Goal: Transaction & Acquisition: Purchase product/service

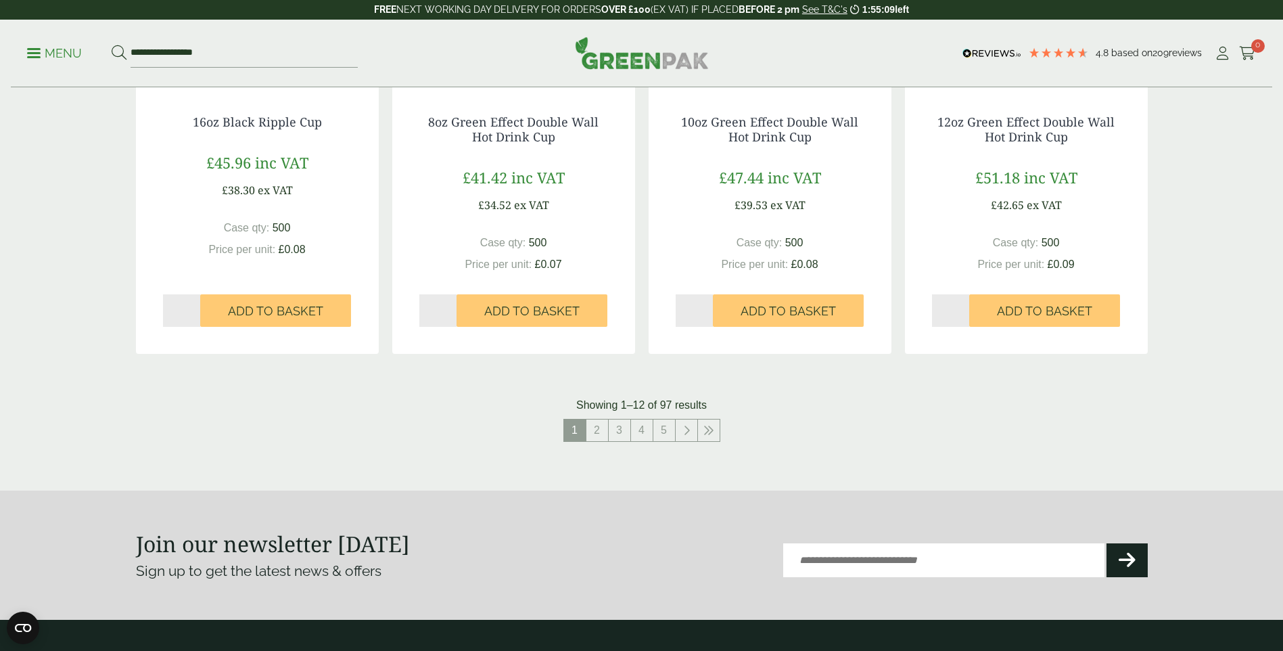
scroll to position [1285, 0]
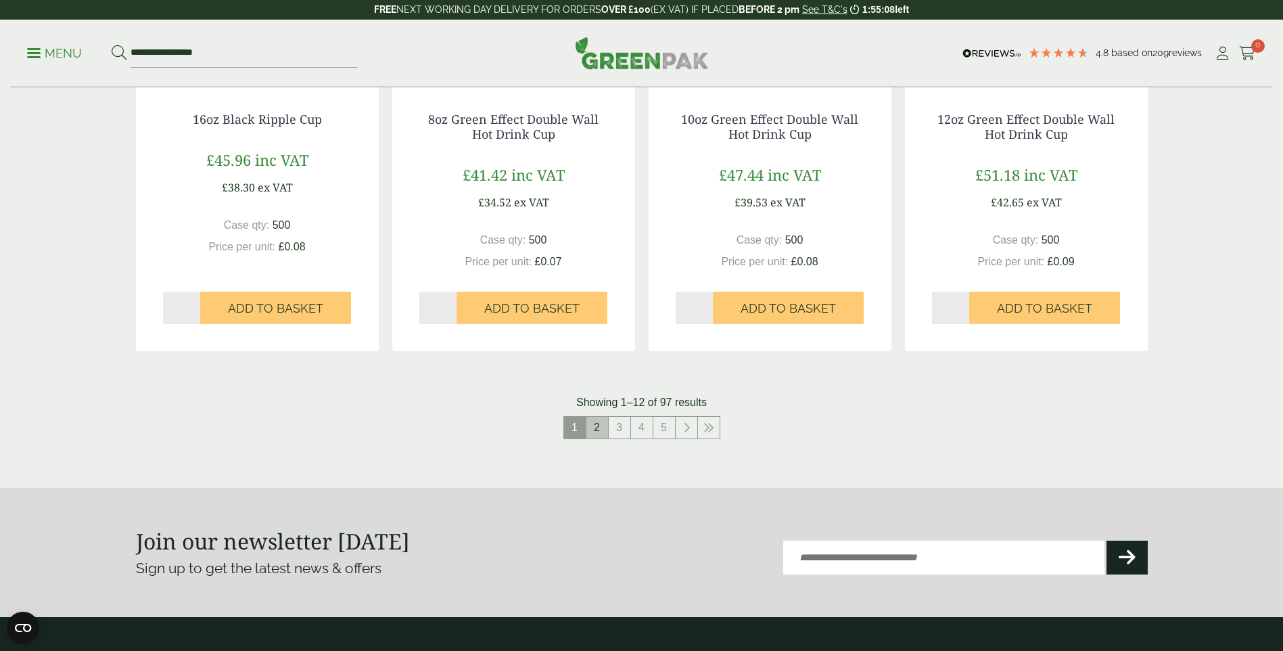
click at [598, 423] on link "2" at bounding box center [597, 428] width 22 height 22
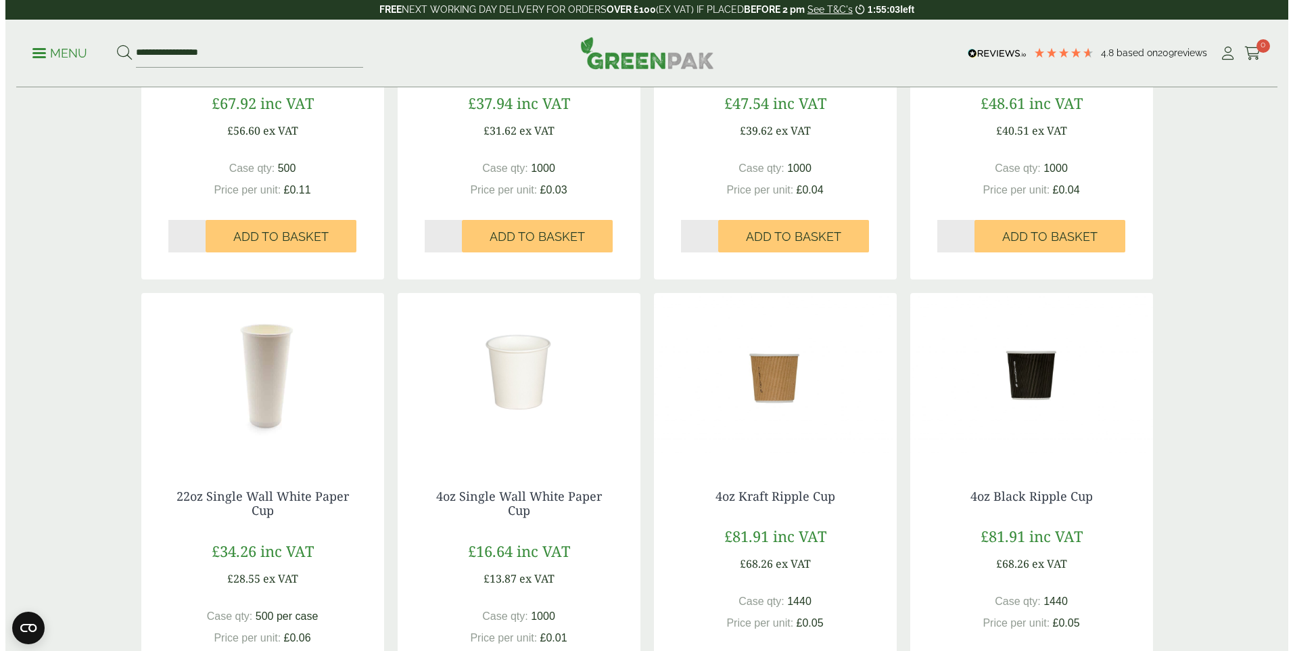
scroll to position [473, 0]
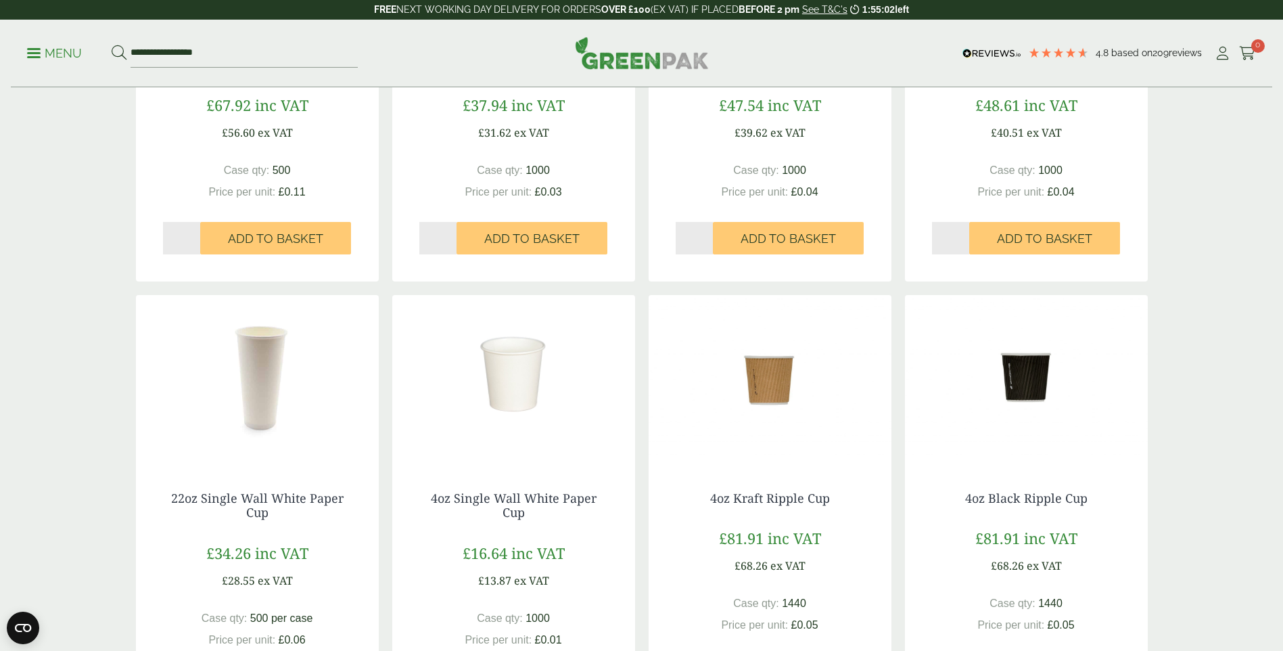
click at [34, 54] on p "Menu" at bounding box center [54, 53] width 55 height 16
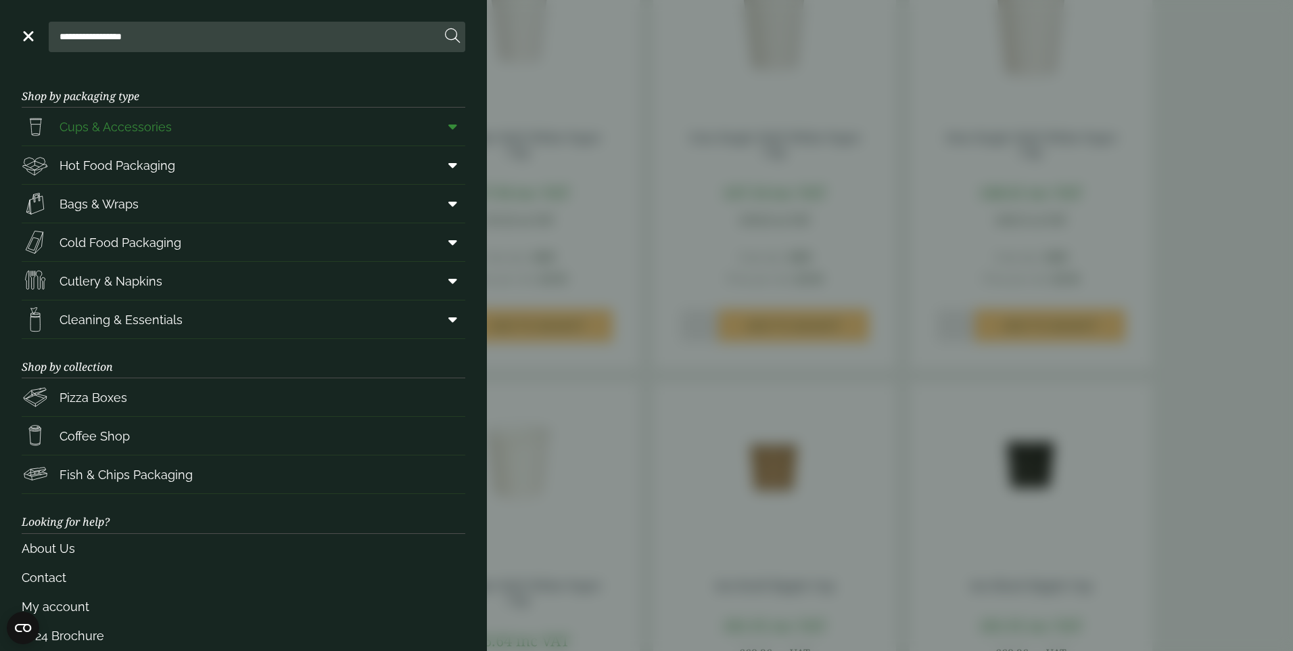
click at [435, 121] on span at bounding box center [450, 127] width 30 height 26
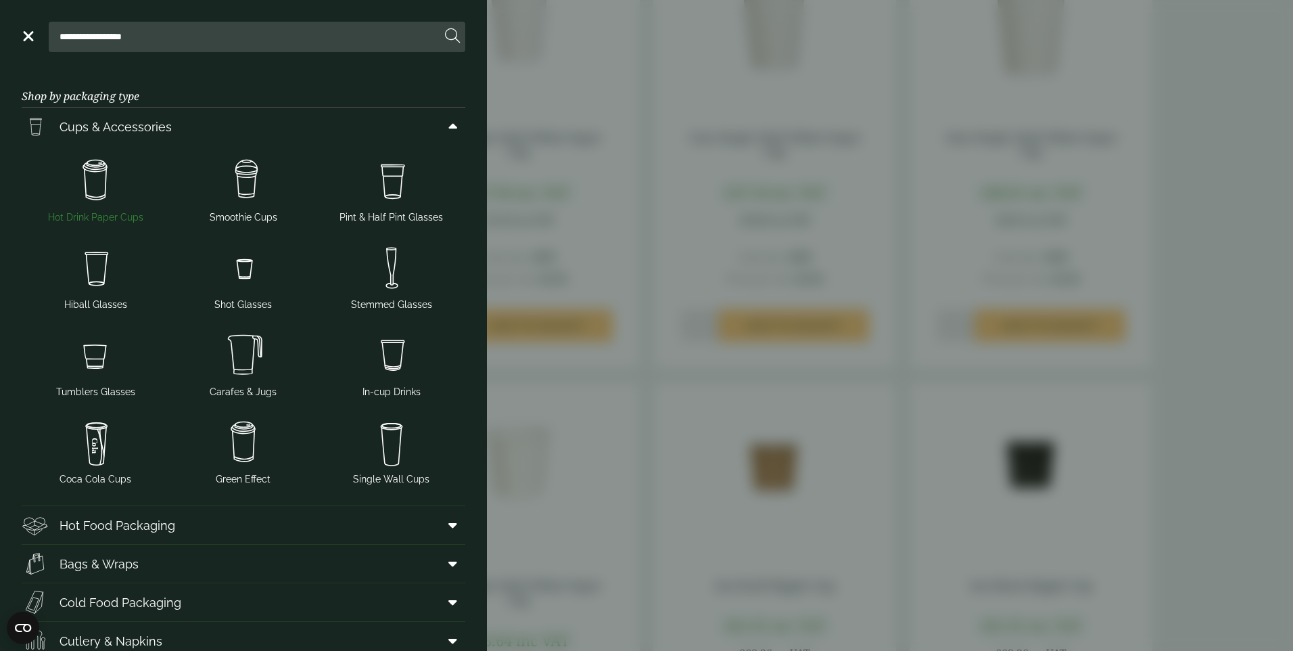
click at [91, 186] on img at bounding box center [95, 180] width 137 height 54
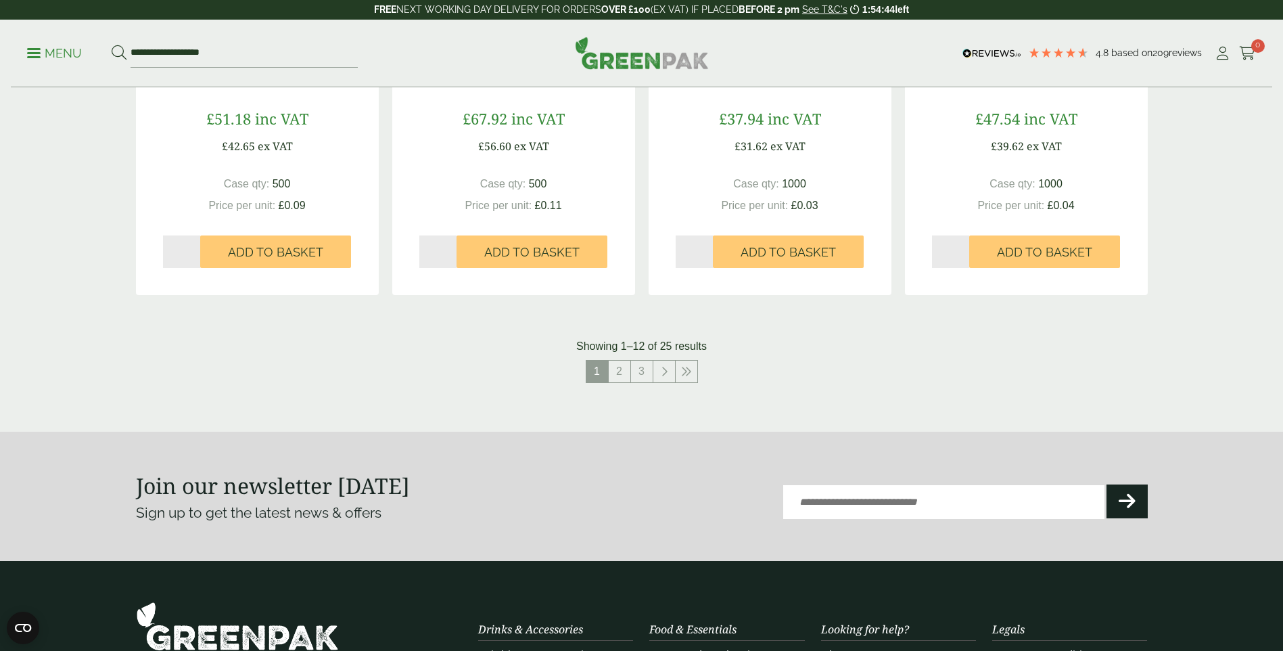
scroll to position [1488, 0]
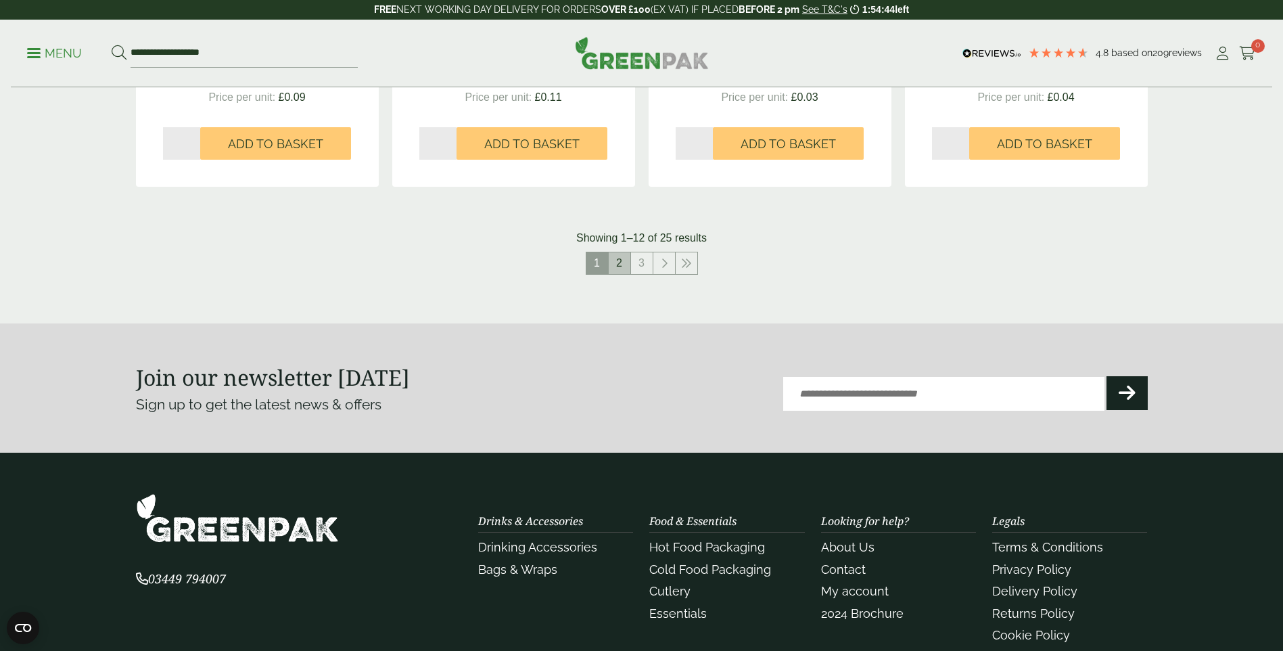
click at [622, 259] on link "2" at bounding box center [620, 263] width 22 height 22
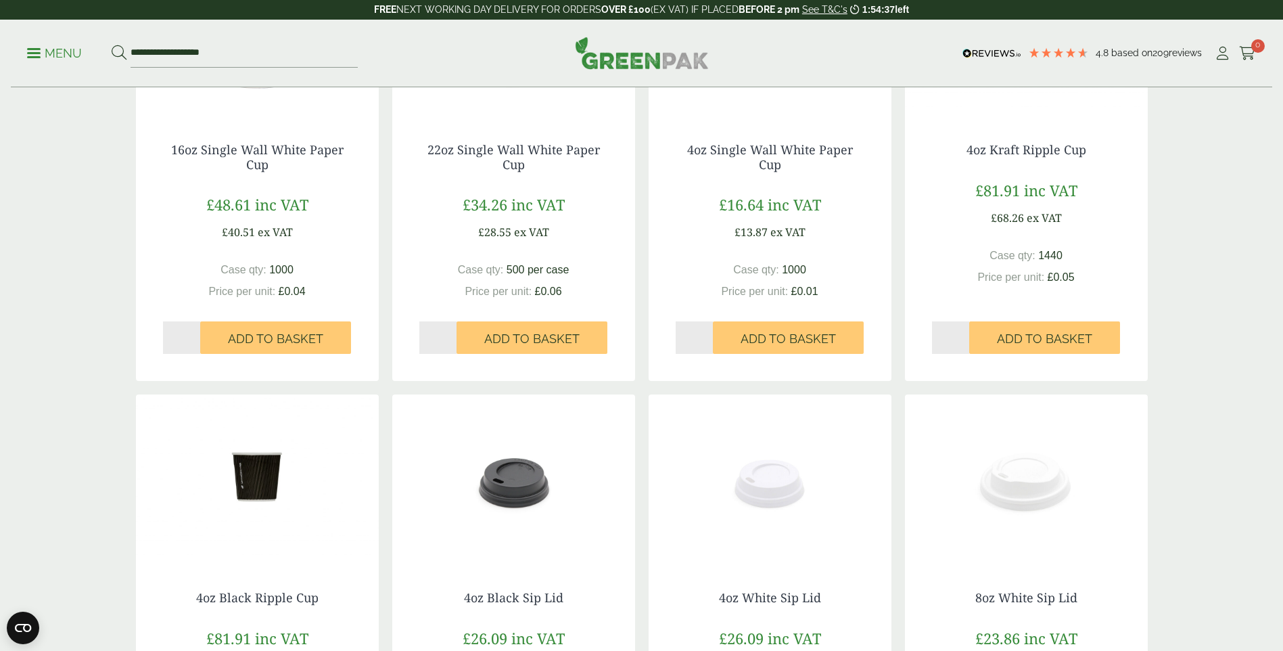
scroll to position [338, 0]
